Goal: Transaction & Acquisition: Purchase product/service

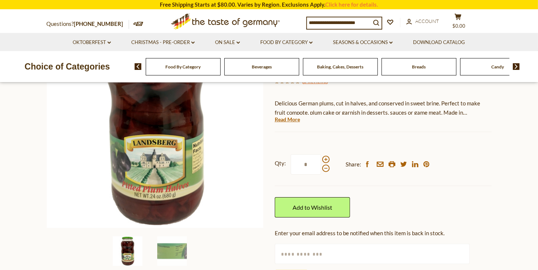
scroll to position [74, 0]
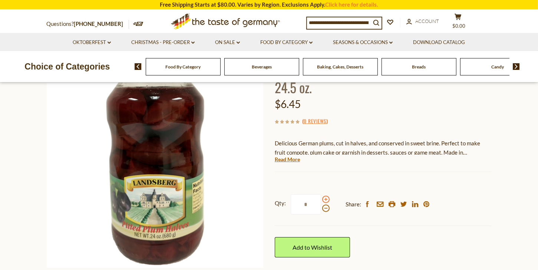
click at [325, 200] on span at bounding box center [325, 199] width 7 height 7
click at [321, 200] on input "*" at bounding box center [305, 204] width 30 height 20
click at [325, 200] on span at bounding box center [325, 199] width 7 height 7
click at [321, 200] on input "*" at bounding box center [305, 204] width 30 height 20
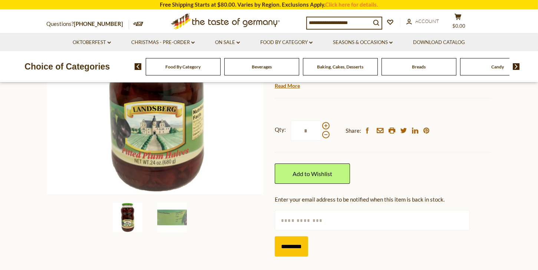
scroll to position [148, 0]
click at [327, 135] on span at bounding box center [325, 134] width 7 height 7
click at [321, 135] on input "*" at bounding box center [305, 130] width 30 height 20
click at [327, 135] on span at bounding box center [325, 134] width 7 height 7
click at [321, 135] on input "*" at bounding box center [305, 130] width 30 height 20
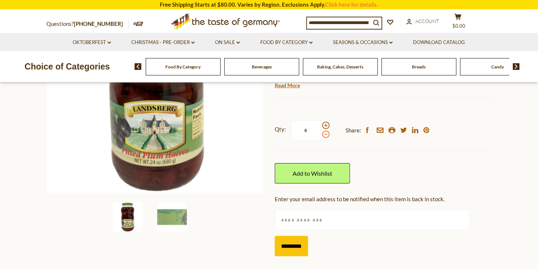
type input "*"
drag, startPoint x: 286, startPoint y: 248, endPoint x: 290, endPoint y: 245, distance: 5.6
click at [286, 248] on input "*********" at bounding box center [291, 246] width 33 height 20
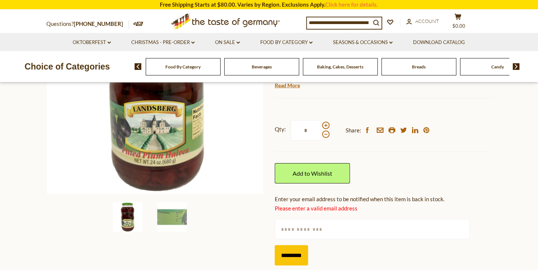
click at [327, 233] on input "text" at bounding box center [372, 229] width 195 height 20
type input "**********"
click at [285, 256] on input "*********" at bounding box center [291, 256] width 33 height 20
